Goal: Information Seeking & Learning: Learn about a topic

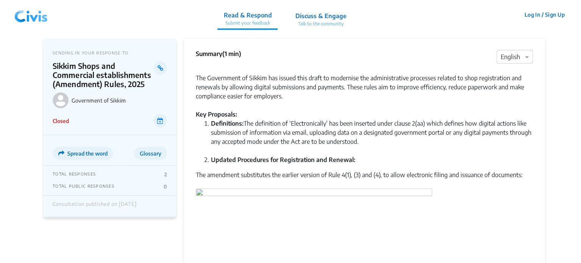
click at [39, 14] on img at bounding box center [30, 14] width 39 height 23
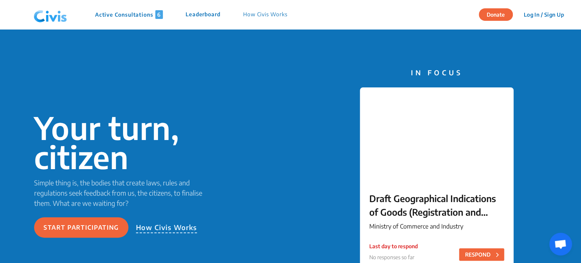
click at [136, 19] on div "Active Consultations 6 Leaderboard How Civis Works" at bounding box center [165, 14] width 268 height 23
click at [136, 16] on p "Active Consultations 6" at bounding box center [129, 14] width 68 height 9
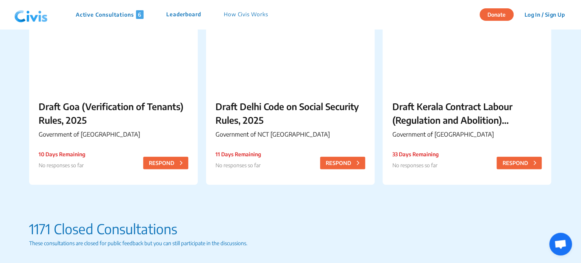
scroll to position [329, 0]
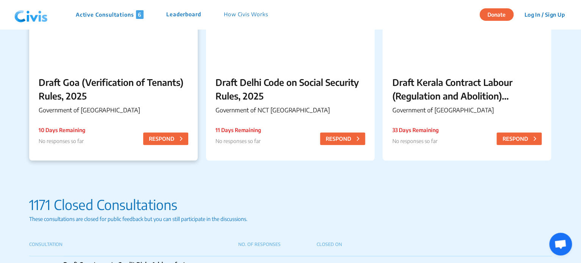
click at [164, 78] on p "Draft Goa (Verification of Tenants) Rules, 2025" at bounding box center [114, 88] width 150 height 27
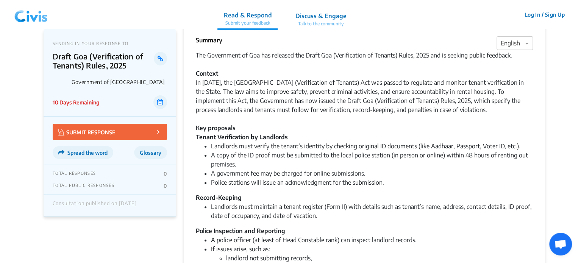
scroll to position [14, 0]
click at [375, 124] on div "In [DATE], the [GEOGRAPHIC_DATA] (Verification of Tenants) Act was passed to re…" at bounding box center [364, 105] width 337 height 55
